Goal: Transaction & Acquisition: Subscribe to service/newsletter

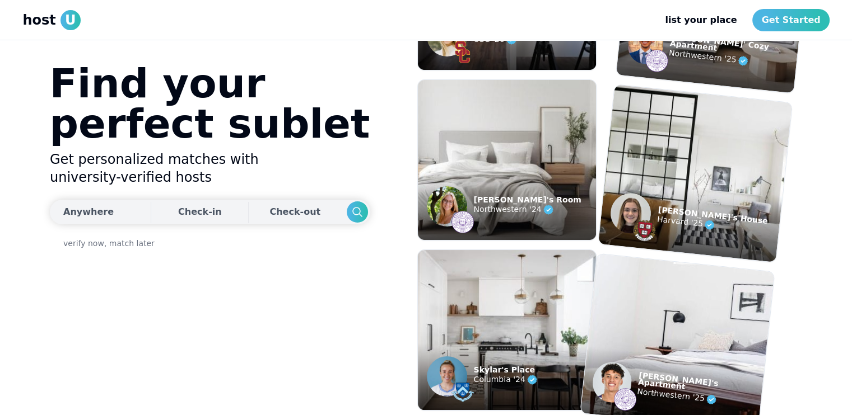
click at [86, 205] on div "Anywhere" at bounding box center [88, 211] width 50 height 13
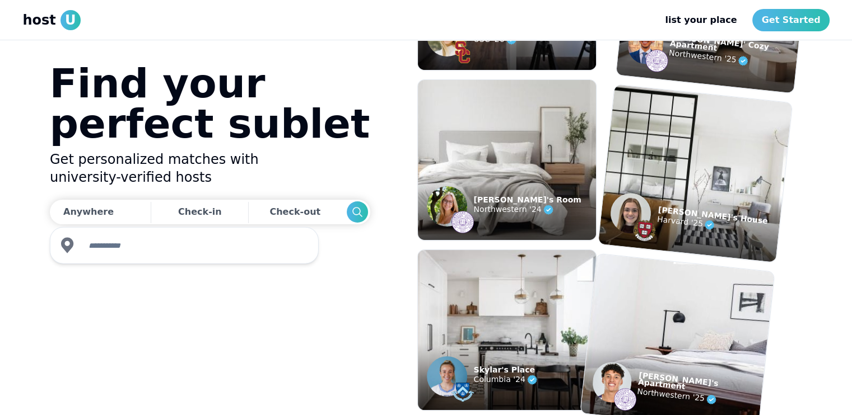
click at [132, 244] on input "text" at bounding box center [194, 246] width 225 height 22
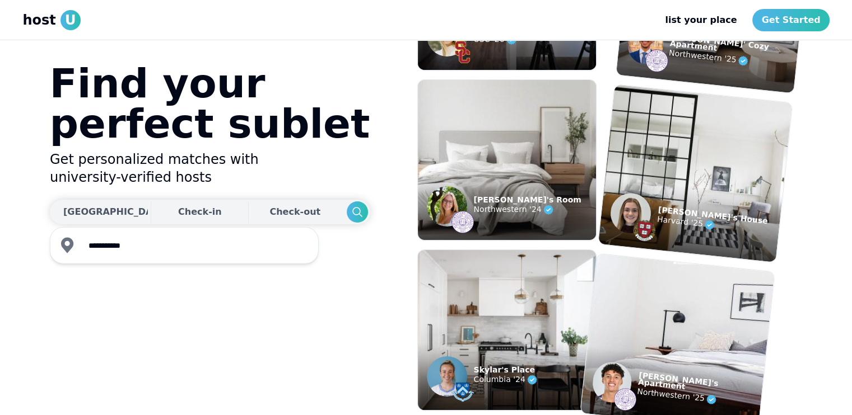
type input "**********"
click at [178, 214] on div "Check-in" at bounding box center [200, 212] width 44 height 22
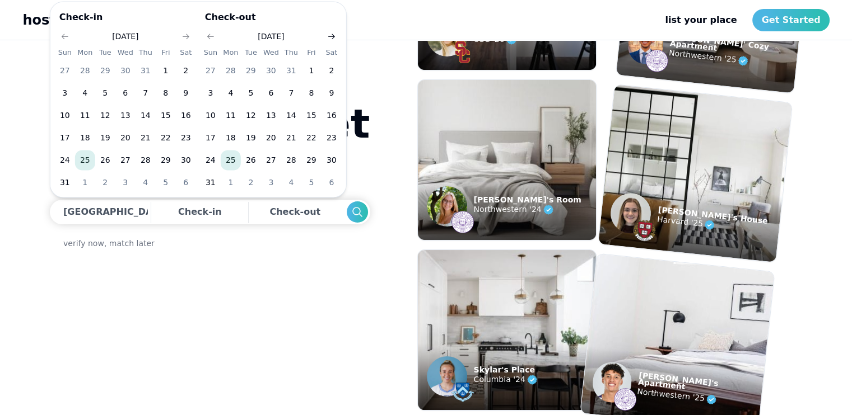
click at [328, 35] on icon "Go to next month" at bounding box center [331, 36] width 9 height 9
click at [230, 69] on button "29" at bounding box center [231, 71] width 20 height 20
click at [297, 118] on button "16" at bounding box center [291, 116] width 20 height 20
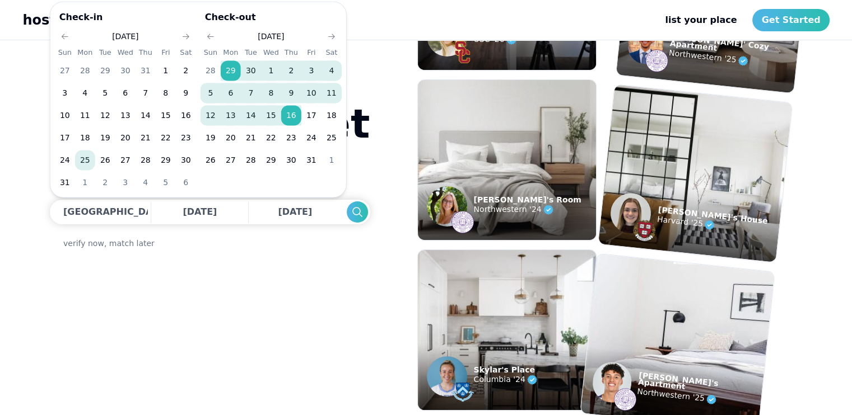
click at [286, 273] on div "Find your perfect sublet Get personalized matches with university-verified host…" at bounding box center [210, 227] width 320 height 329
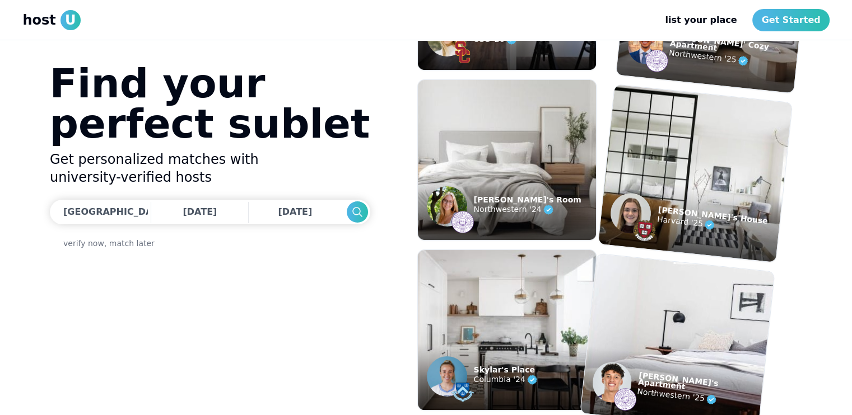
click at [109, 246] on link "verify now, match later" at bounding box center [108, 243] width 91 height 11
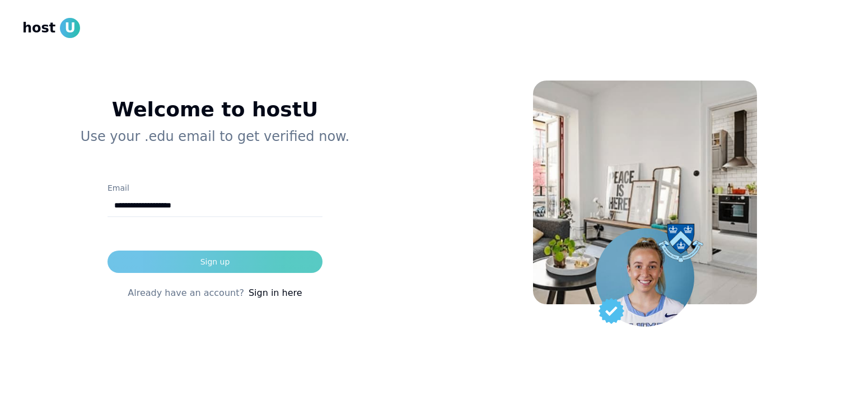
click at [184, 256] on button "Sign up" at bounding box center [214, 262] width 215 height 22
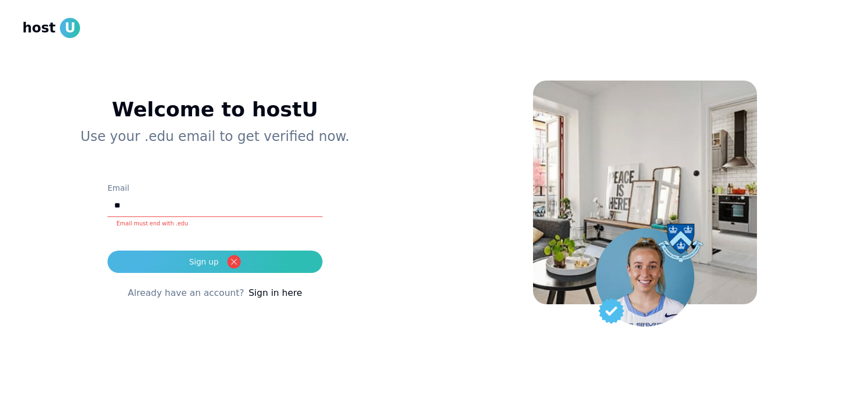
type input "*"
type input "**********"
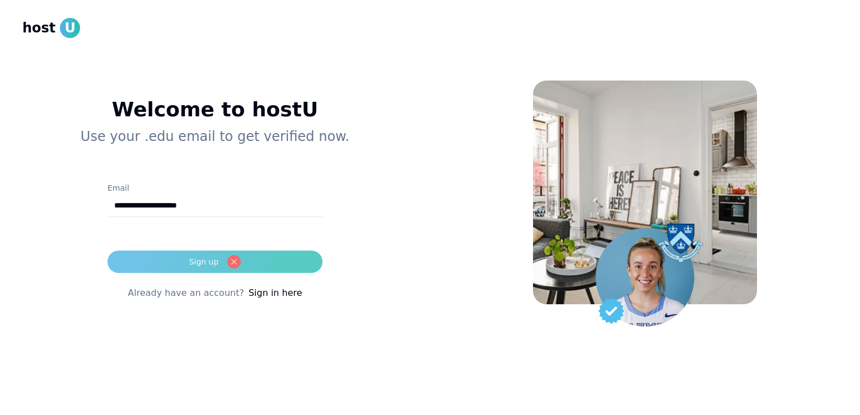
click at [241, 259] on button "Sign up" at bounding box center [214, 262] width 215 height 22
